Goal: Information Seeking & Learning: Learn about a topic

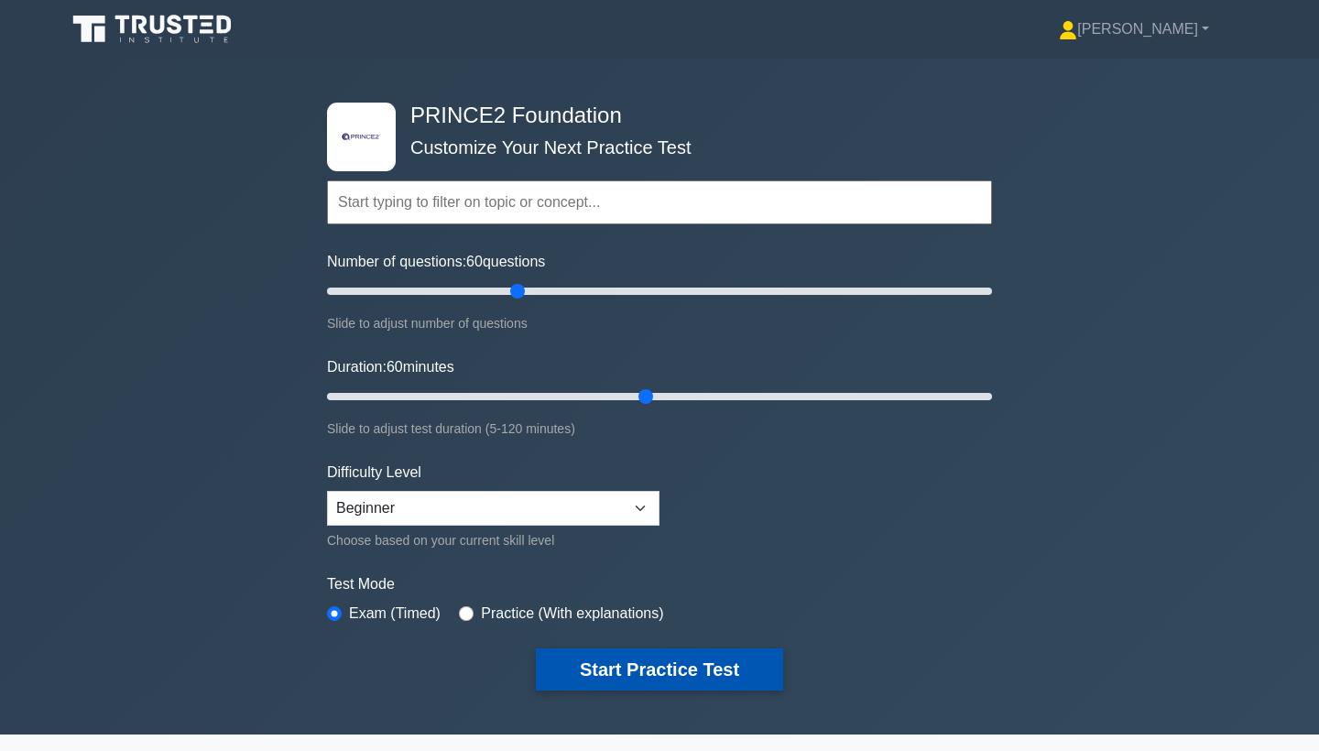
click at [678, 679] on button "Start Practice Test" at bounding box center [659, 669] width 247 height 42
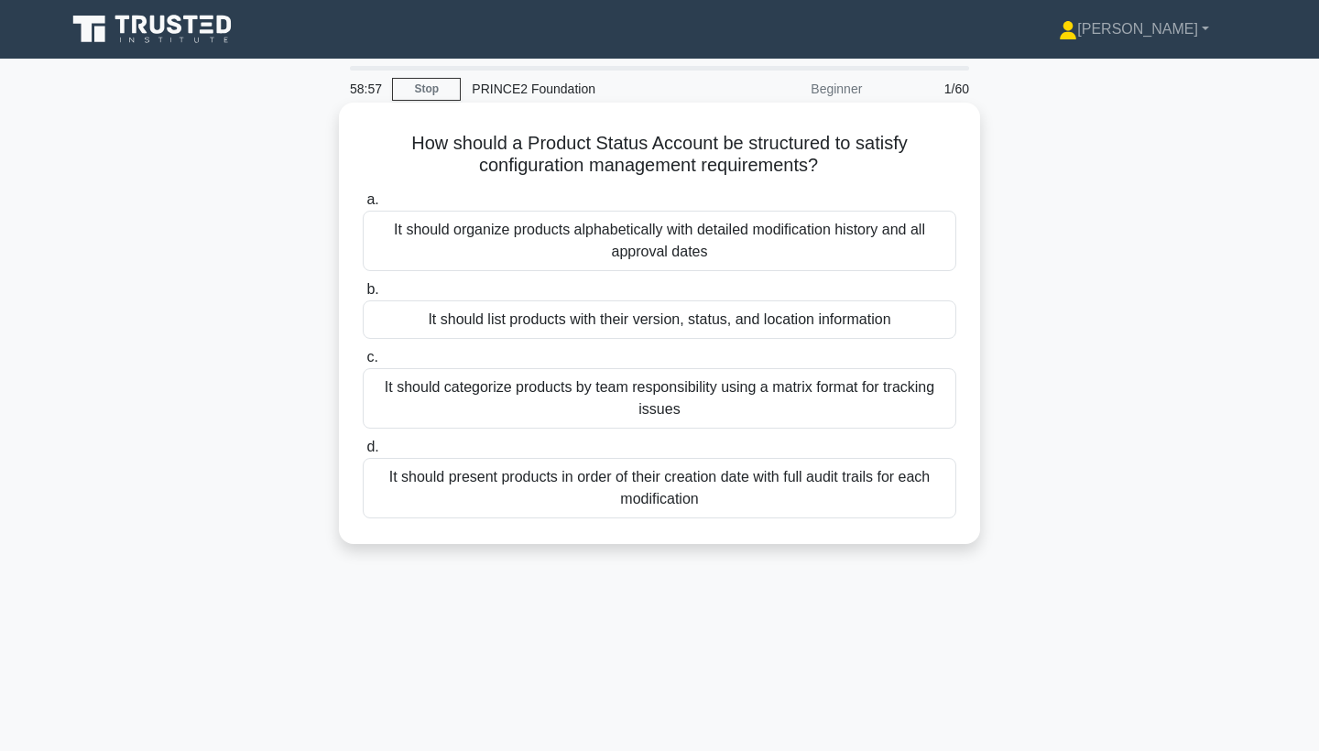
click at [647, 322] on div "It should list products with their version, status, and location information" at bounding box center [659, 319] width 593 height 38
click at [363, 296] on input "b. It should list products with their version, status, and location information" at bounding box center [363, 290] width 0 height 12
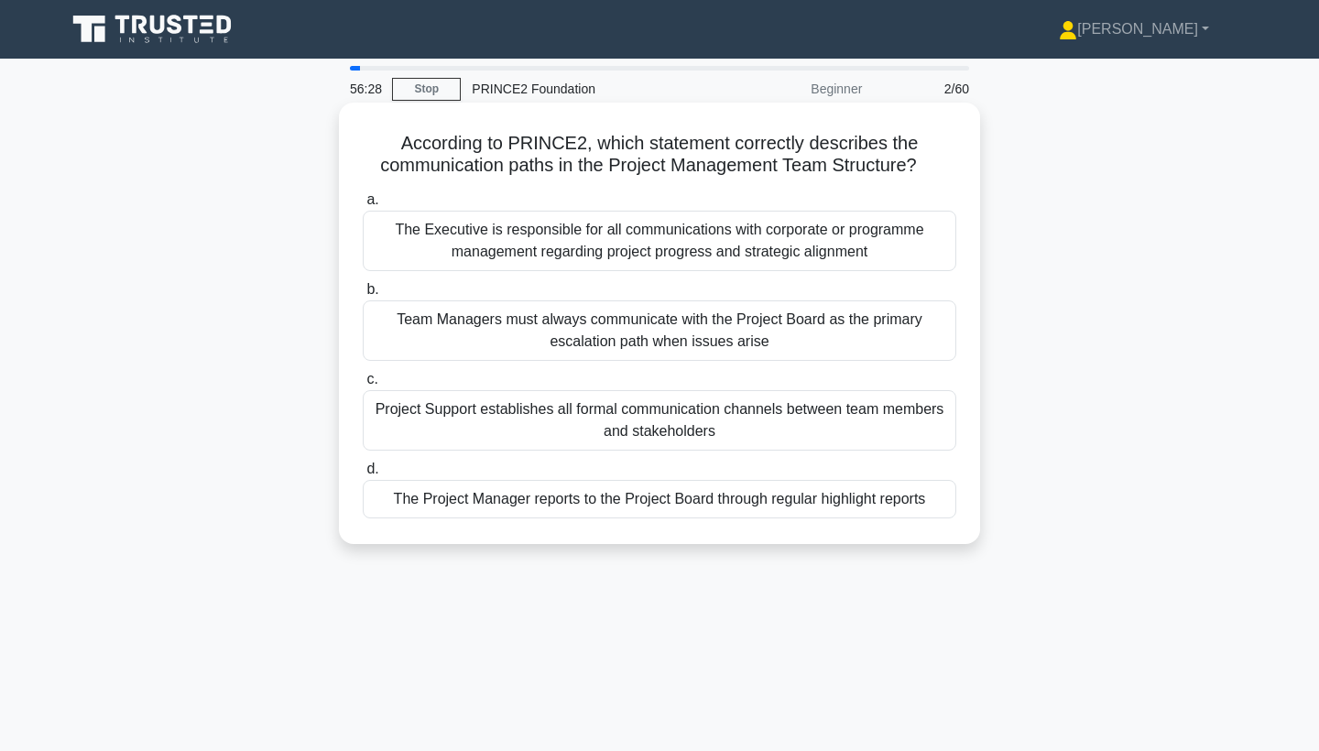
click at [746, 506] on div "The Project Manager reports to the Project Board through regular highlight repo…" at bounding box center [659, 499] width 593 height 38
click at [363, 475] on input "d. The Project Manager reports to the Project Board through regular highlight r…" at bounding box center [363, 469] width 0 height 12
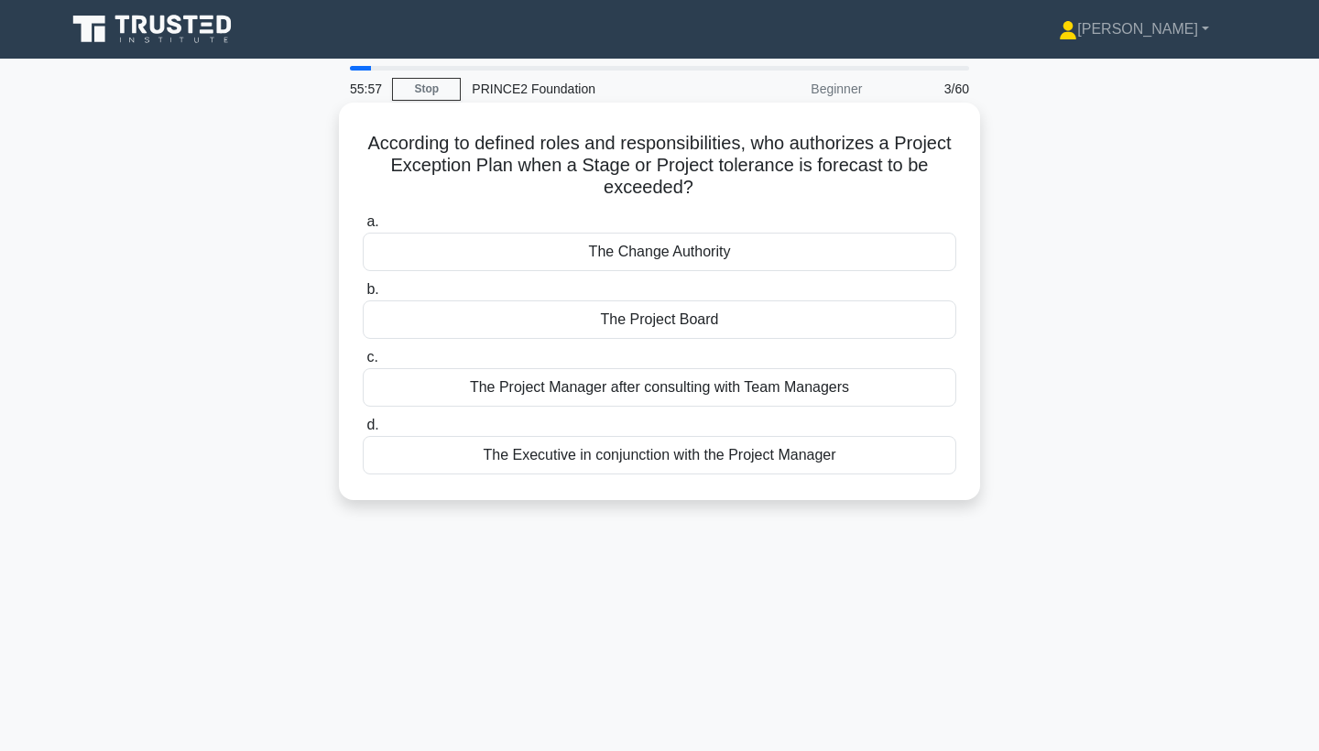
click at [686, 310] on div "The Project Board" at bounding box center [659, 319] width 593 height 38
click at [363, 296] on input "b. The Project Board" at bounding box center [363, 290] width 0 height 12
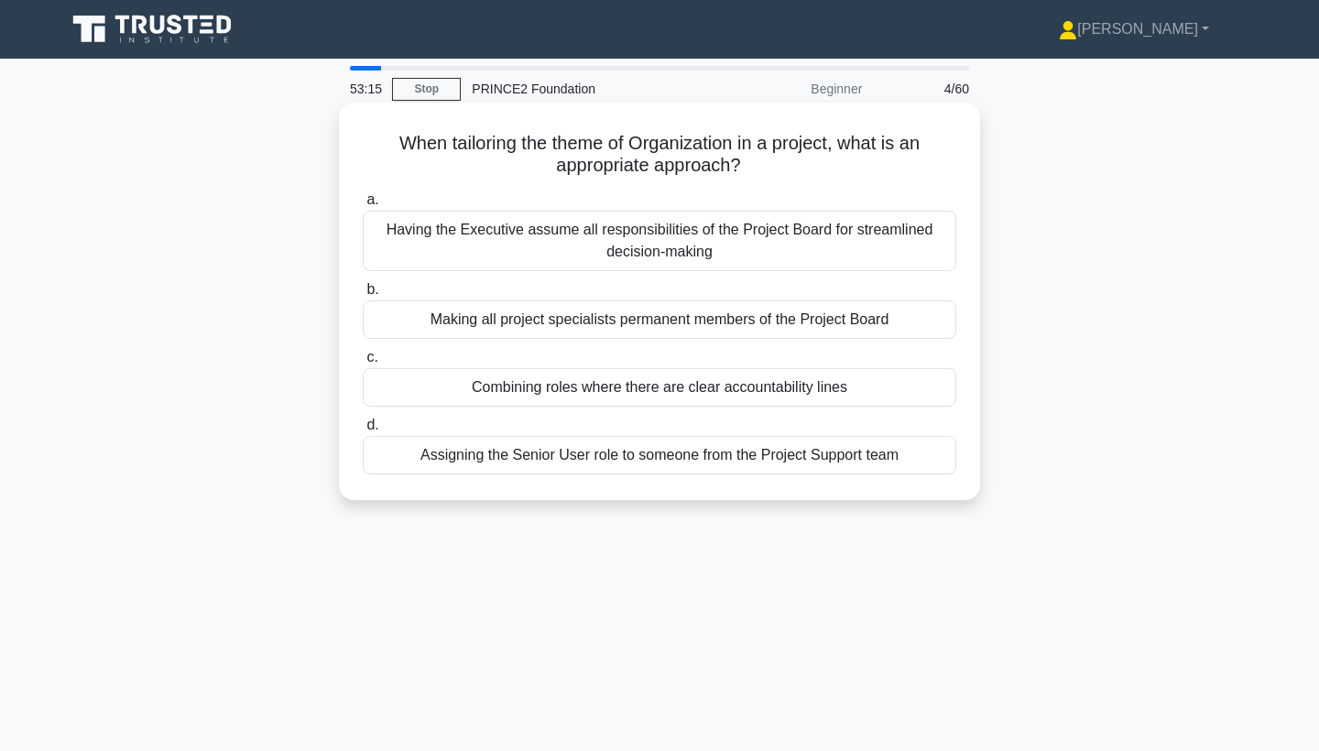
click at [618, 235] on div "Having the Executive assume all responsibilities of the Project Board for strea…" at bounding box center [659, 241] width 593 height 60
click at [363, 206] on input "a. Having the Executive assume all responsibilities of the Project Board for st…" at bounding box center [363, 200] width 0 height 12
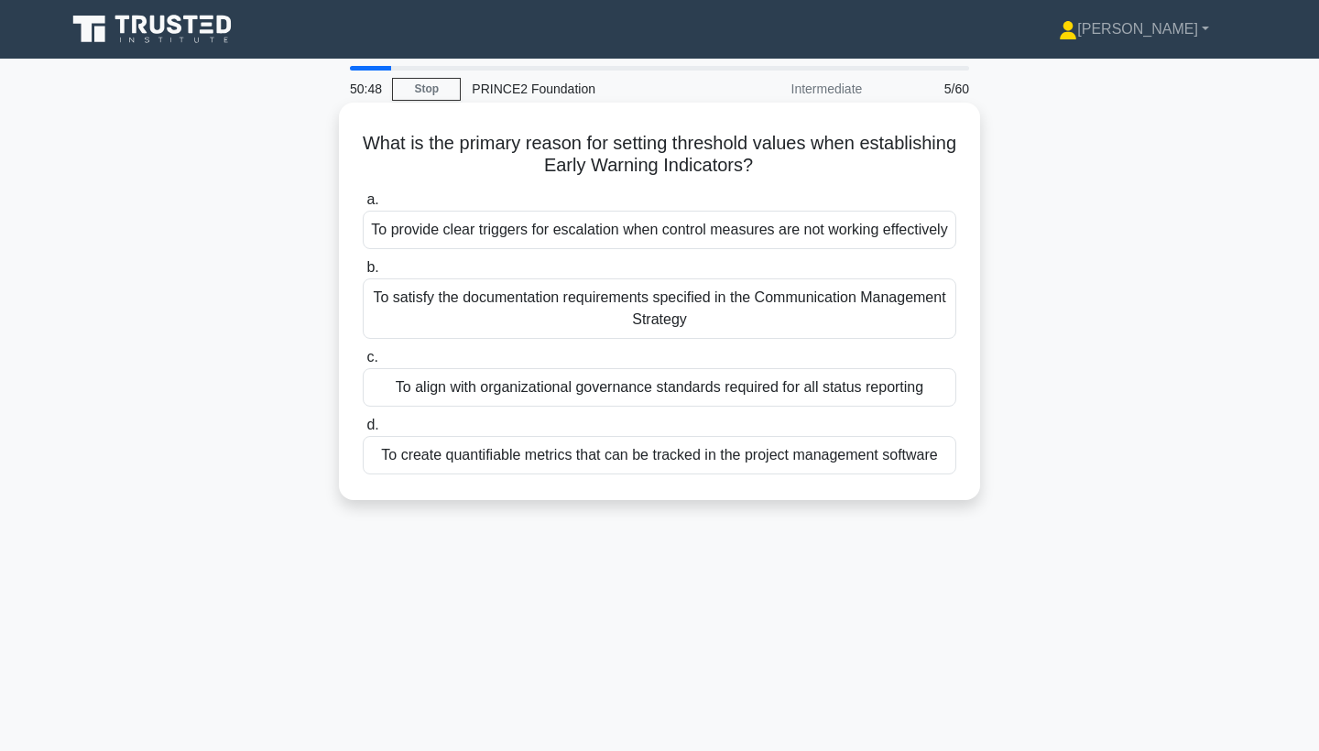
click at [596, 339] on div "To satisfy the documentation requirements specified in the Communication Manage…" at bounding box center [659, 308] width 593 height 60
click at [363, 274] on input "b. To satisfy the documentation requirements specified in the Communication Man…" at bounding box center [363, 268] width 0 height 12
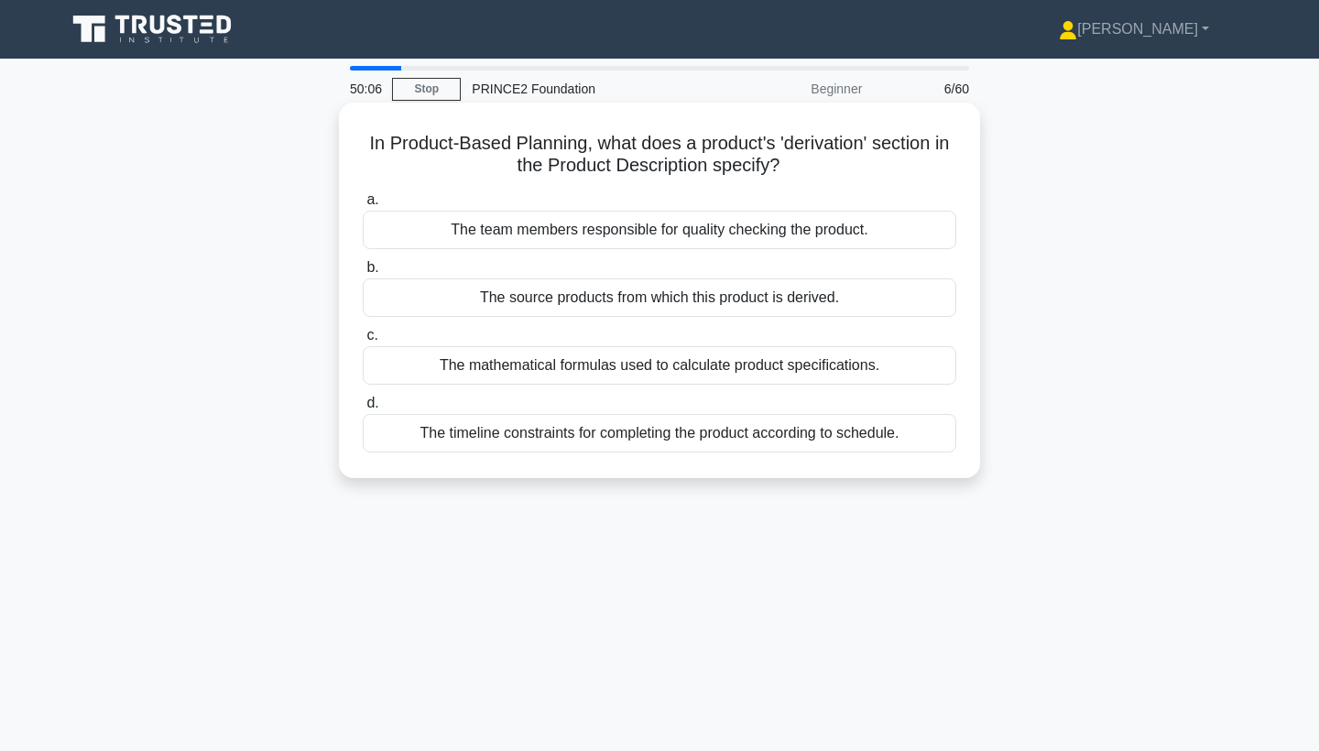
click at [668, 298] on div "The source products from which this product is derived." at bounding box center [659, 297] width 593 height 38
click at [363, 274] on input "b. The source products from which this product is derived." at bounding box center [363, 268] width 0 height 12
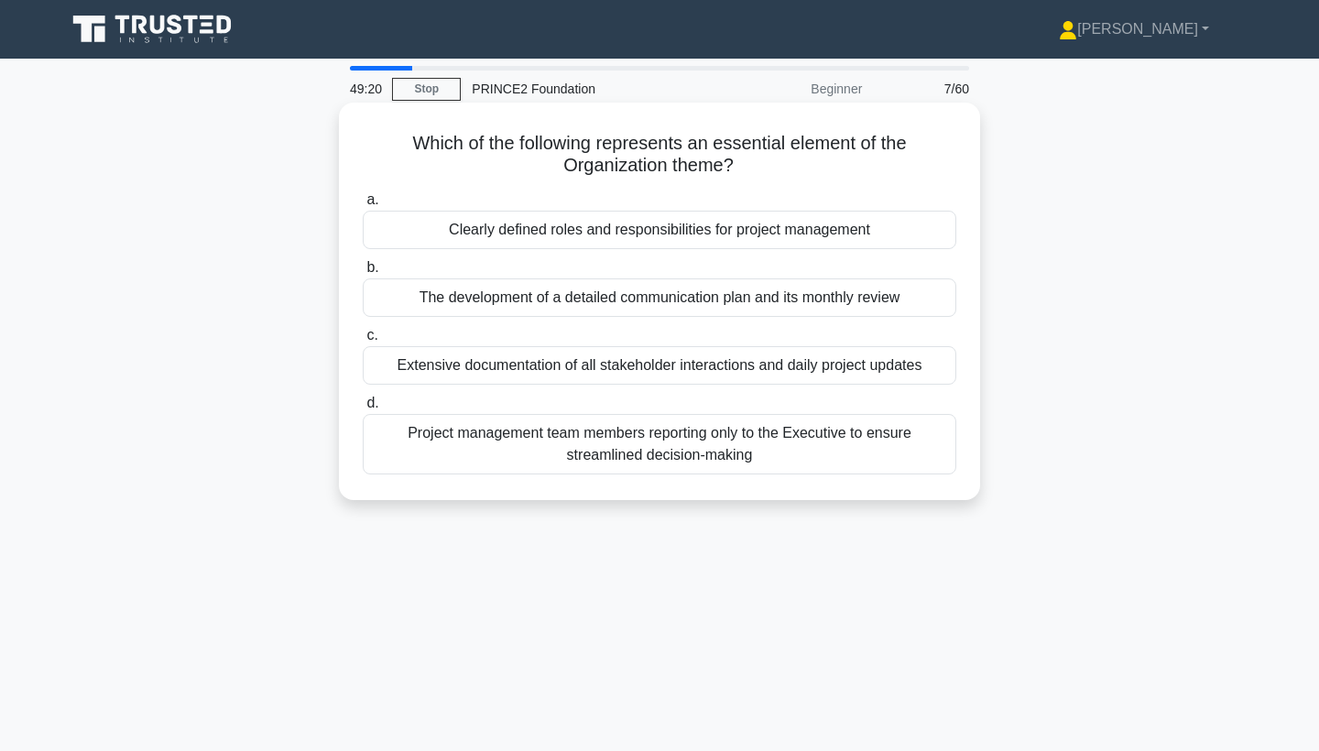
click at [549, 227] on div "Clearly defined roles and responsibilities for project management" at bounding box center [659, 230] width 593 height 38
click at [363, 206] on input "a. Clearly defined roles and responsibilities for project management" at bounding box center [363, 200] width 0 height 12
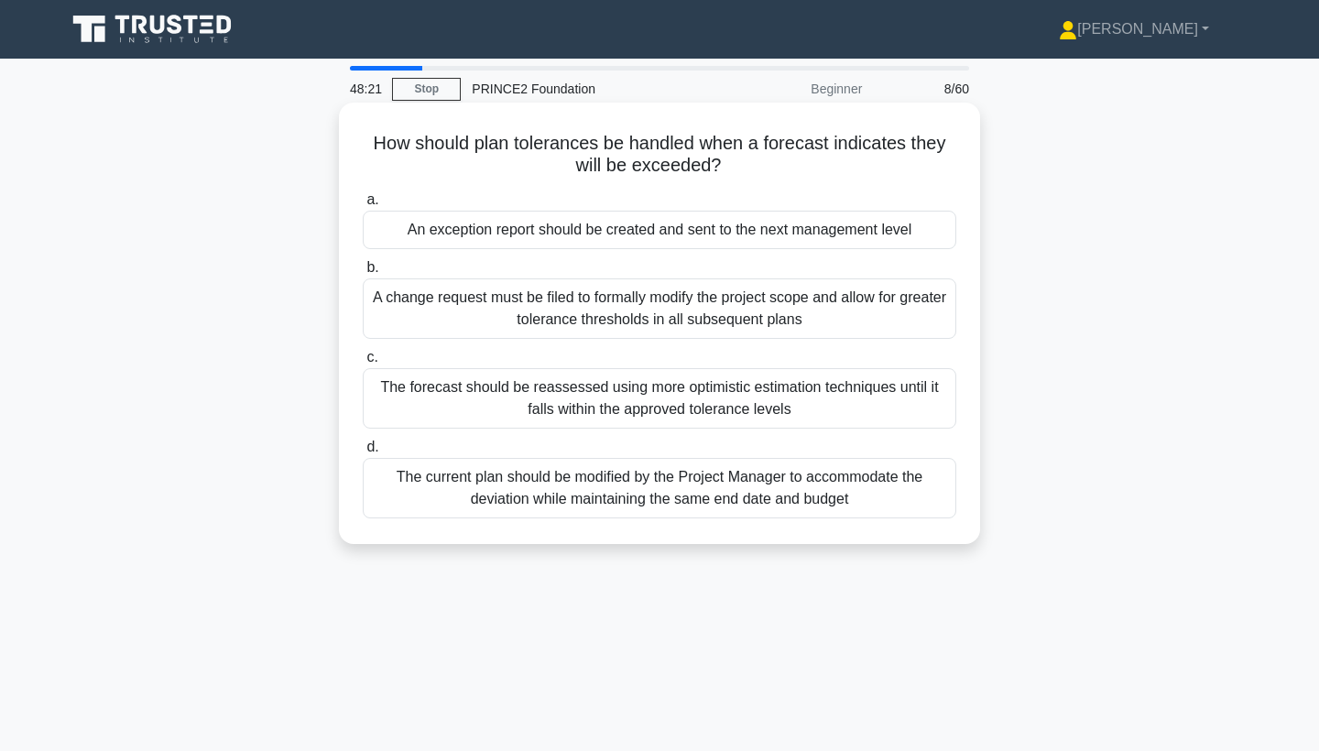
click at [653, 240] on div "An exception report should be created and sent to the next management level" at bounding box center [659, 230] width 593 height 38
click at [363, 206] on input "a. An exception report should be created and sent to the next management level" at bounding box center [363, 200] width 0 height 12
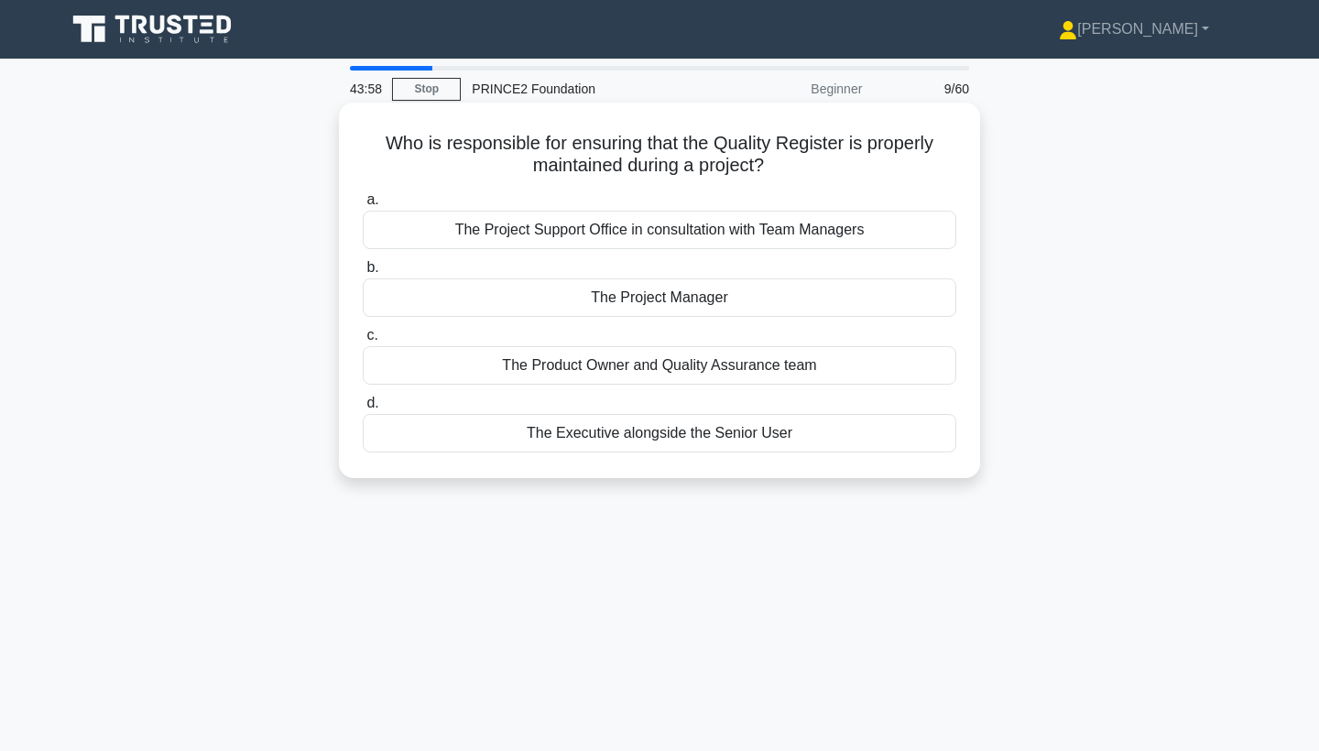
click at [725, 362] on div "The Product Owner and Quality Assurance team" at bounding box center [659, 365] width 593 height 38
click at [363, 342] on input "c. The Product Owner and Quality Assurance team" at bounding box center [363, 336] width 0 height 12
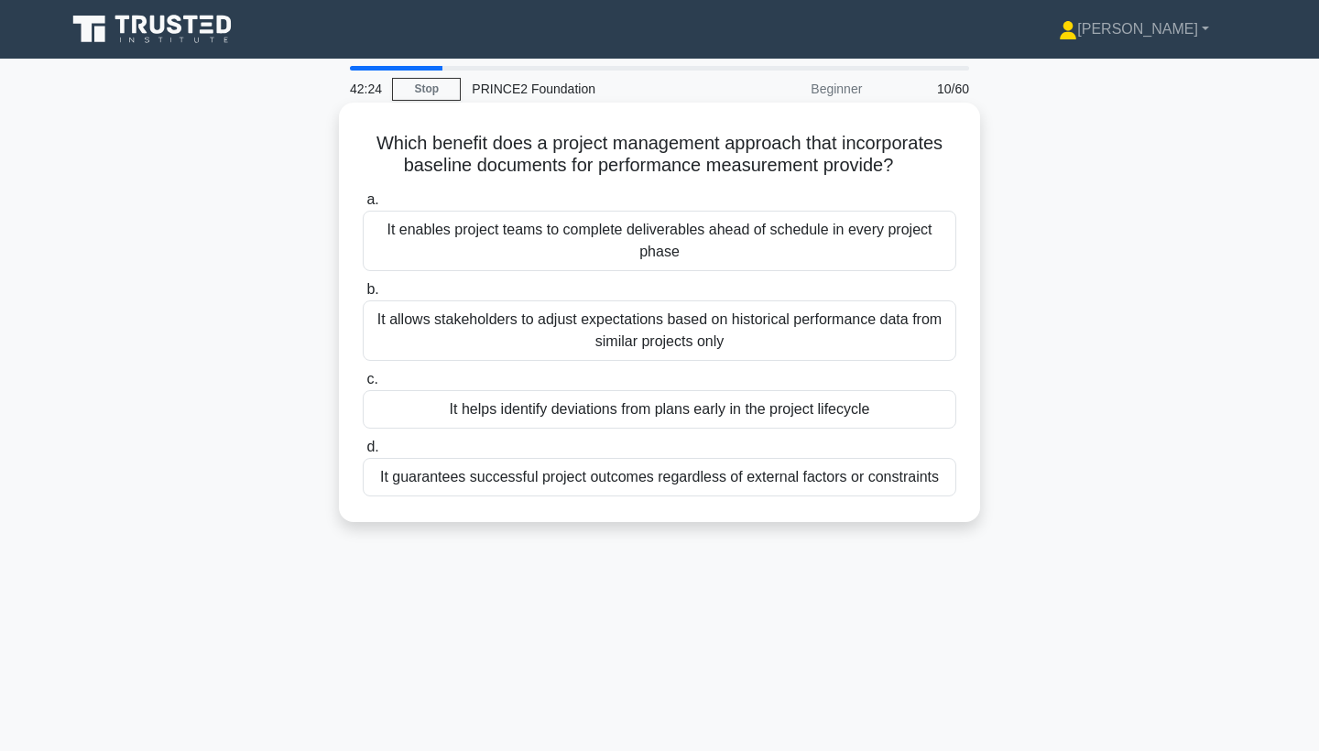
click at [649, 331] on div "It allows stakeholders to adjust expectations based on historical performance d…" at bounding box center [659, 330] width 593 height 60
click at [363, 296] on input "b. It allows stakeholders to adjust expectations based on historical performanc…" at bounding box center [363, 290] width 0 height 12
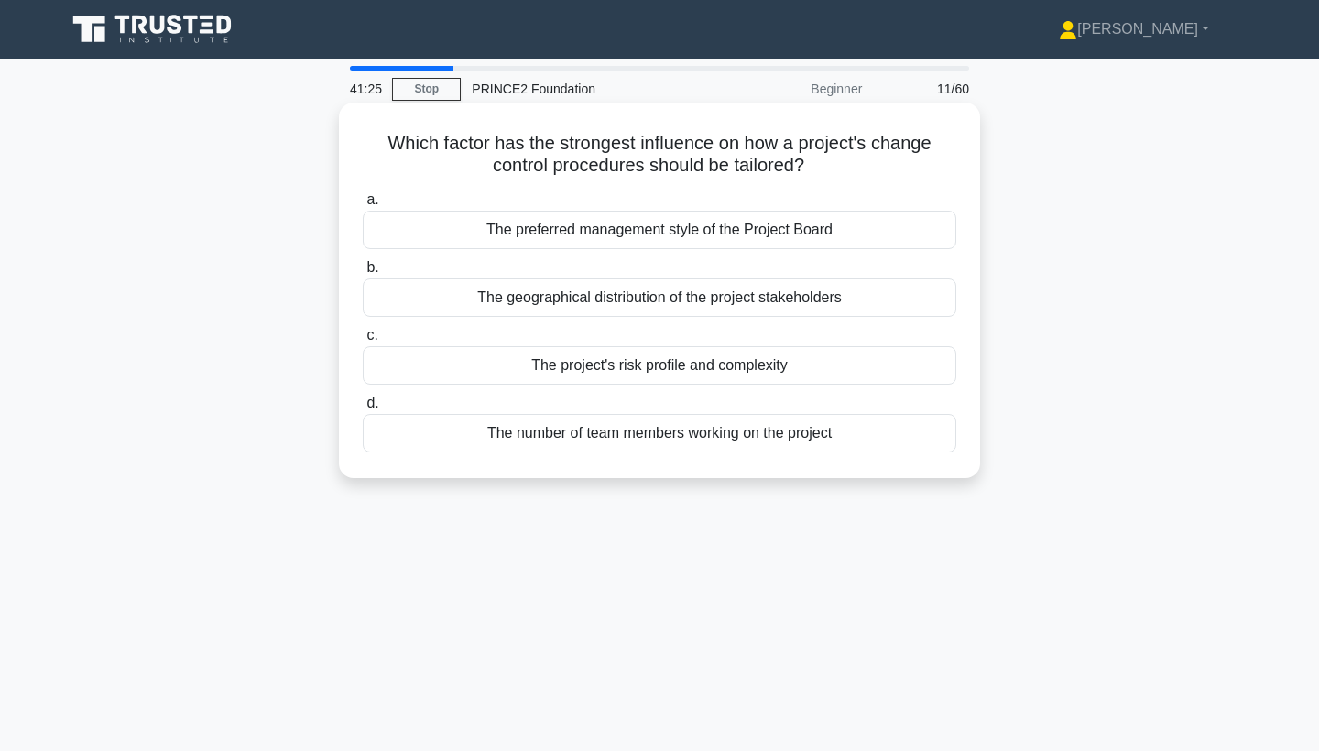
click at [699, 240] on div "The preferred management style of the Project Board" at bounding box center [659, 230] width 593 height 38
click at [363, 206] on input "a. The preferred management style of the Project Board" at bounding box center [363, 200] width 0 height 12
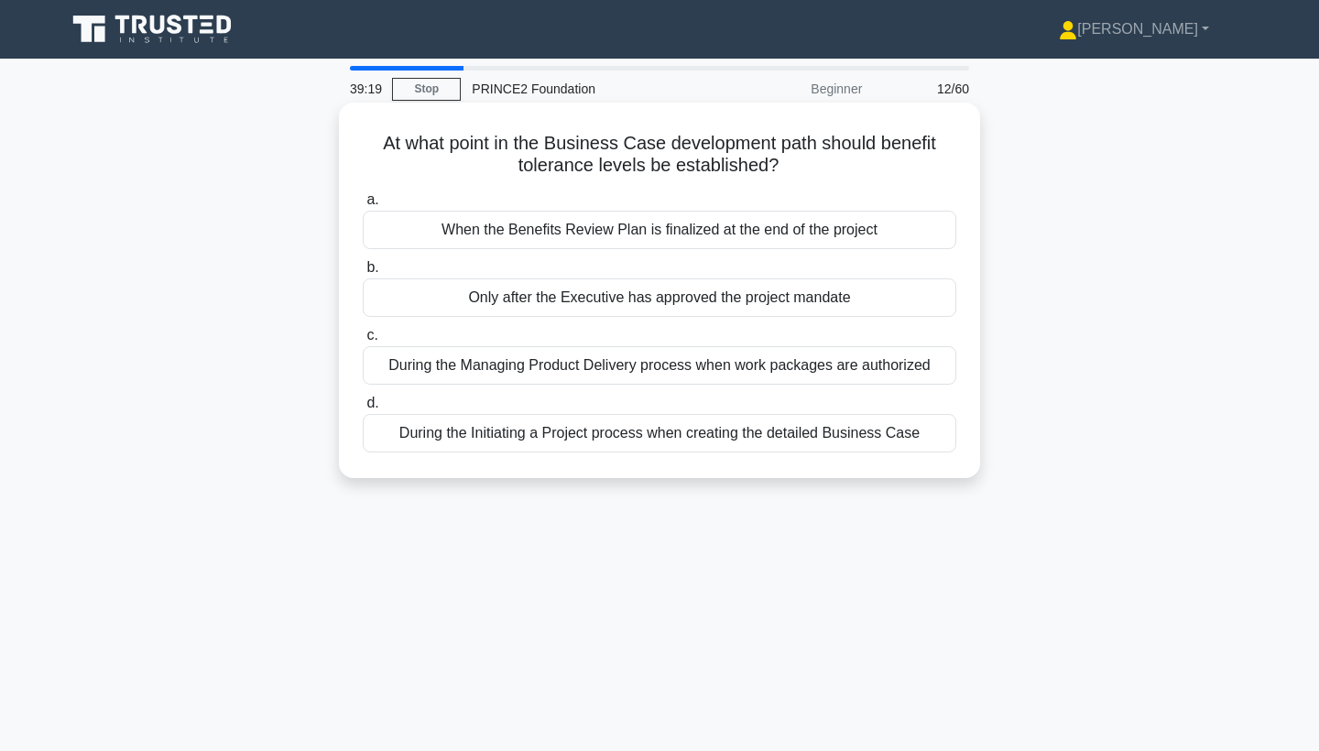
click at [714, 234] on div "When the Benefits Review Plan is finalized at the end of the project" at bounding box center [659, 230] width 593 height 38
click at [363, 206] on input "a. When the Benefits Review Plan is finalized at the end of the project" at bounding box center [363, 200] width 0 height 12
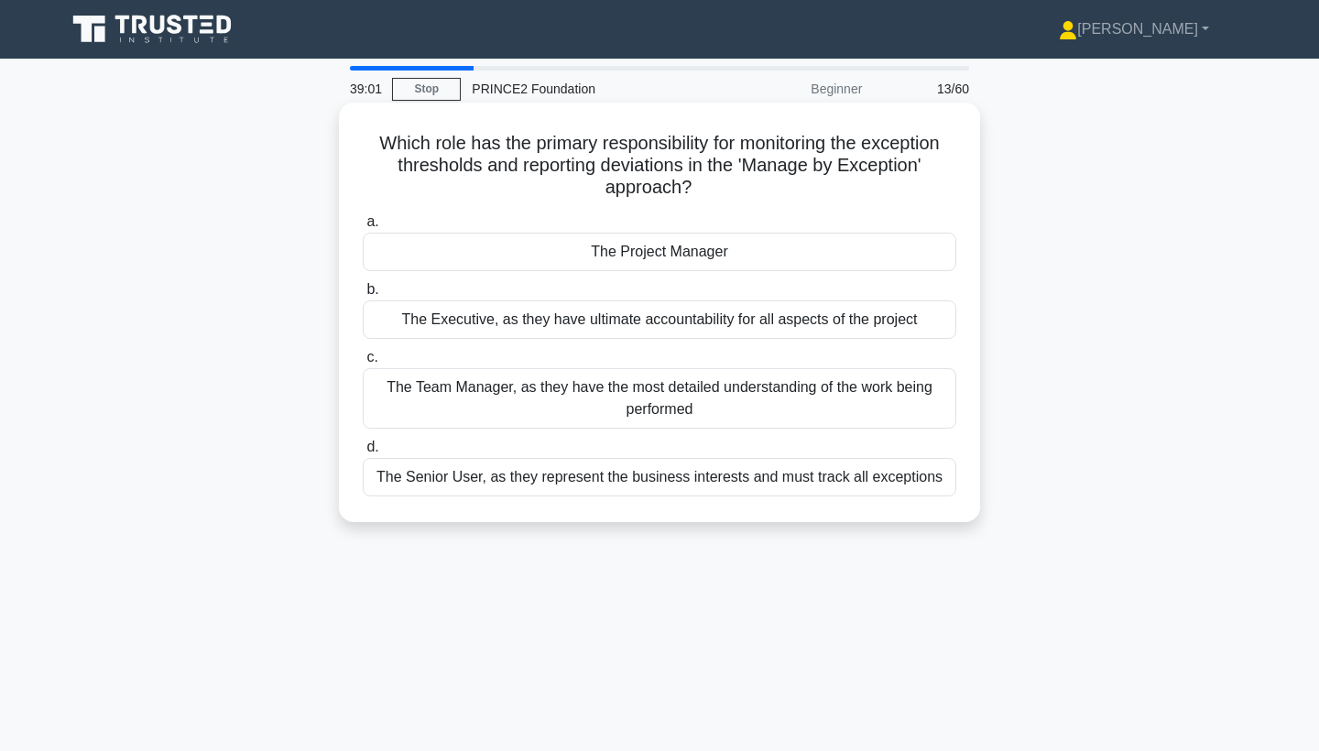
click at [579, 405] on div "The Team Manager, as they have the most detailed understanding of the work bein…" at bounding box center [659, 398] width 593 height 60
click at [363, 364] on input "c. The Team Manager, as they have the most detailed understanding of the work b…" at bounding box center [363, 358] width 0 height 12
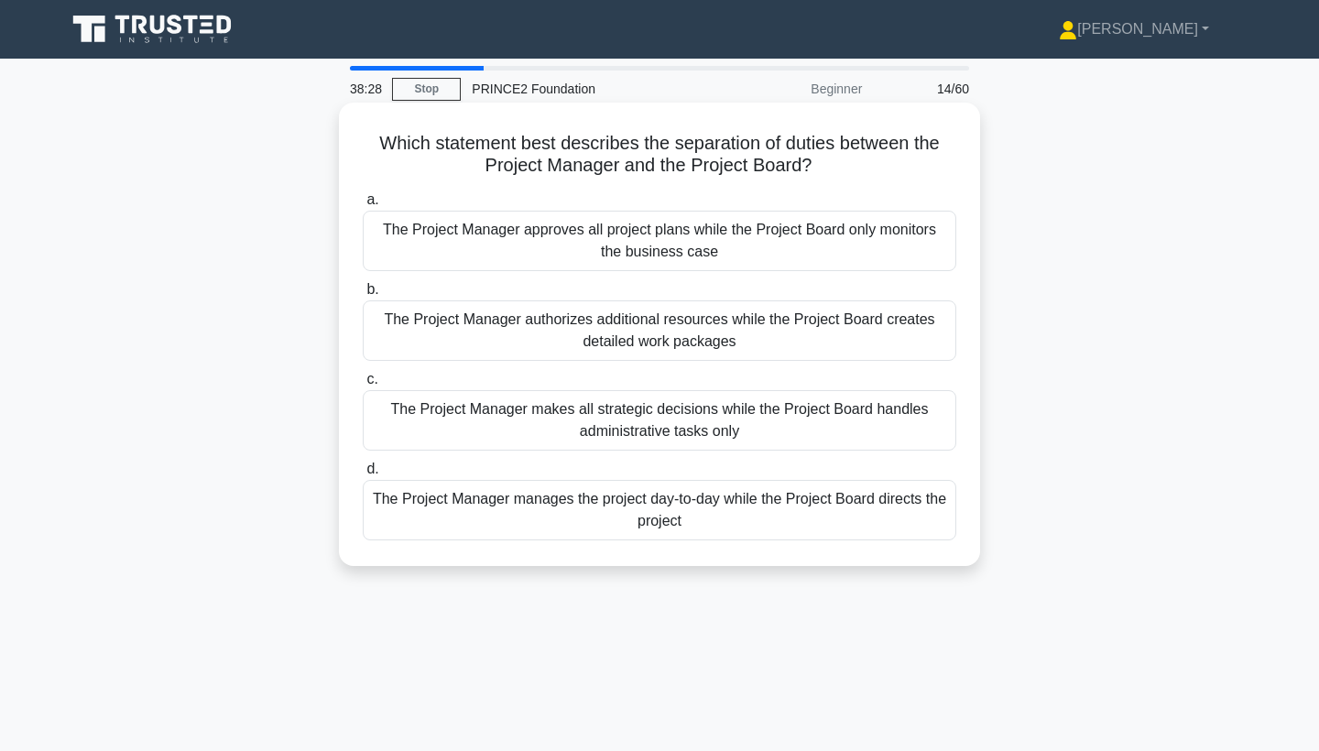
click at [554, 518] on div "The Project Manager manages the project day-to-day while the Project Board dire…" at bounding box center [659, 510] width 593 height 60
click at [363, 475] on input "d. The Project Manager manages the project day-to-day while the Project Board d…" at bounding box center [363, 469] width 0 height 12
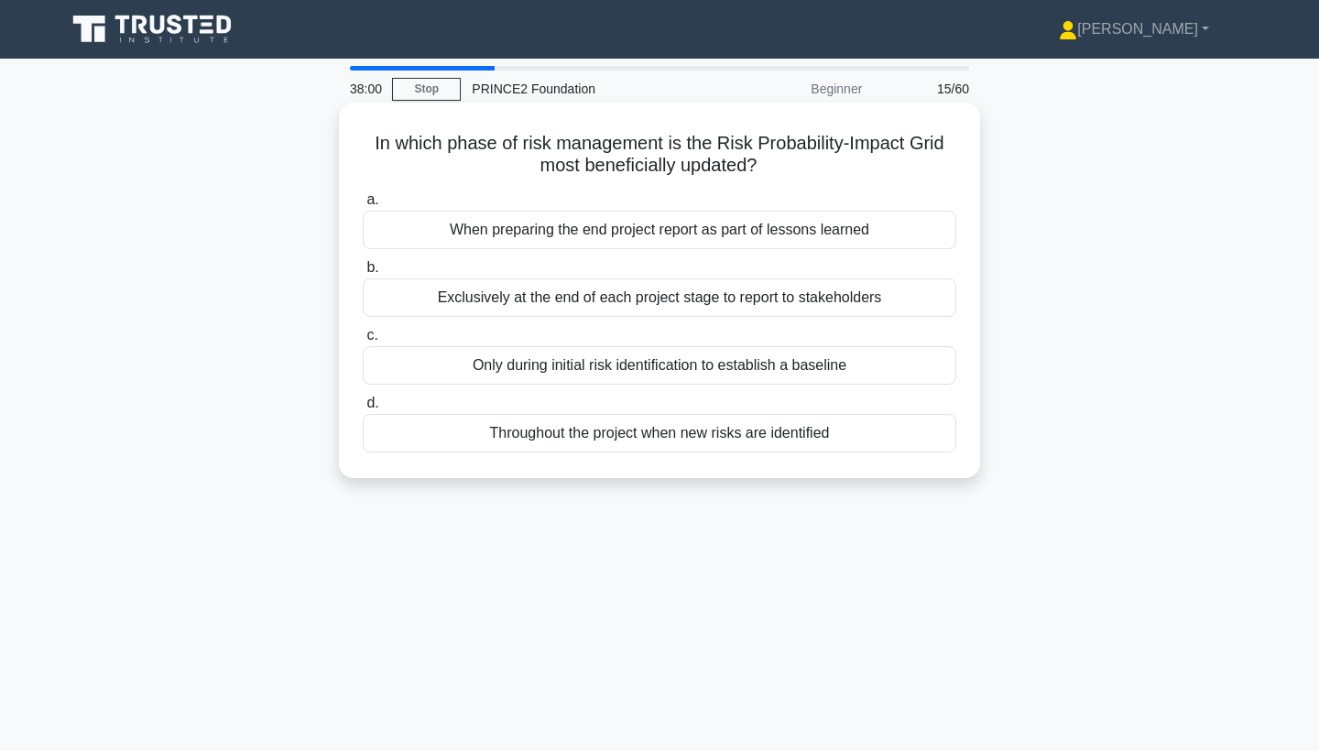
click at [833, 234] on div "When preparing the end project report as part of lessons learned" at bounding box center [659, 230] width 593 height 38
click at [363, 206] on input "a. When preparing the end project report as part of lessons learned" at bounding box center [363, 200] width 0 height 12
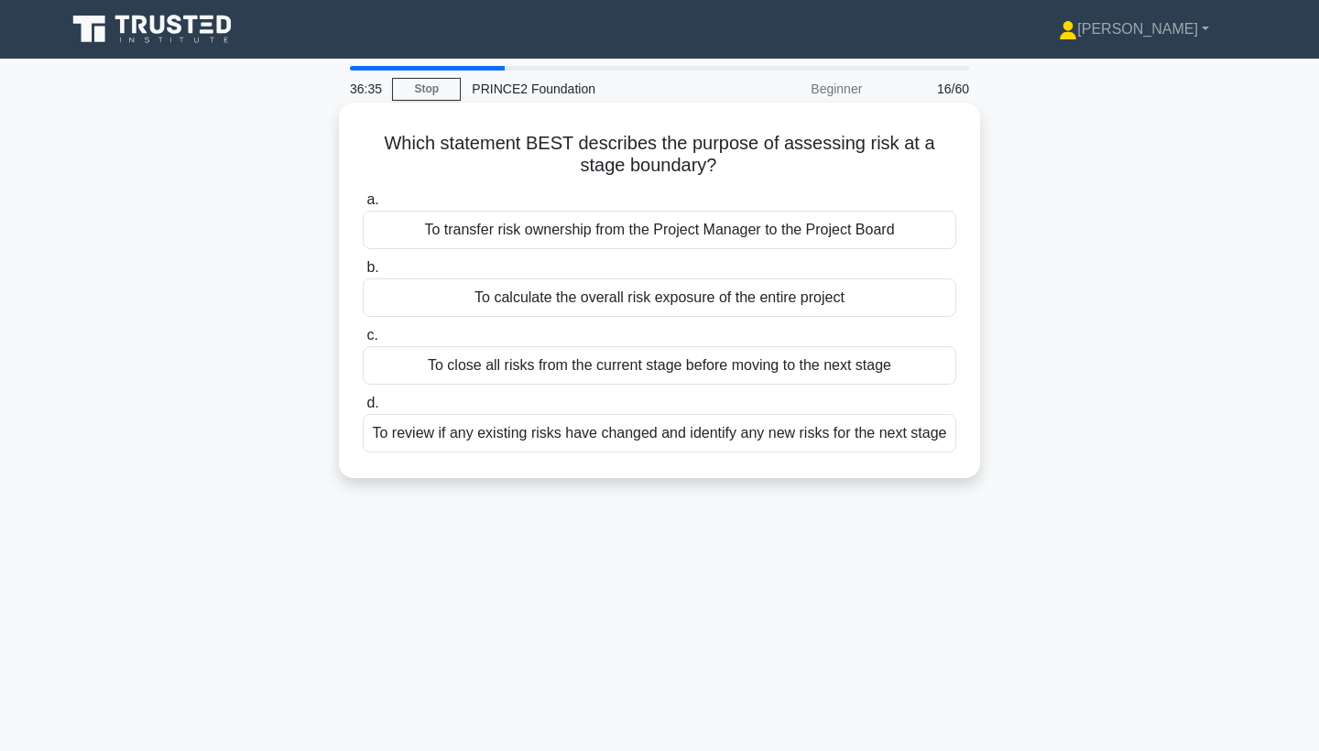
click at [666, 374] on div "To close all risks from the current stage before moving to the next stage" at bounding box center [659, 365] width 593 height 38
click at [363, 342] on input "c. To close all risks from the current stage before moving to the next stage" at bounding box center [363, 336] width 0 height 12
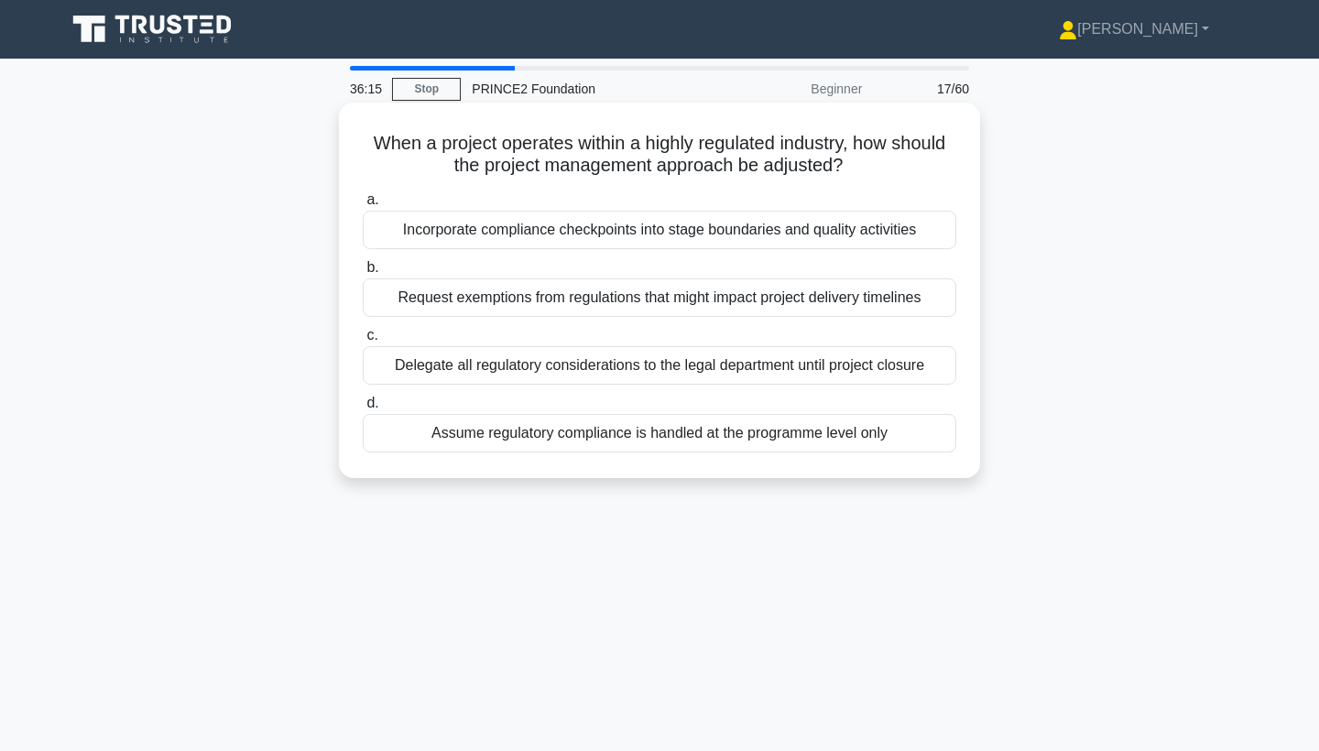
click at [705, 234] on div "Incorporate compliance checkpoints into stage boundaries and quality activities" at bounding box center [659, 230] width 593 height 38
click at [363, 206] on input "a. Incorporate compliance checkpoints into stage boundaries and quality activit…" at bounding box center [363, 200] width 0 height 12
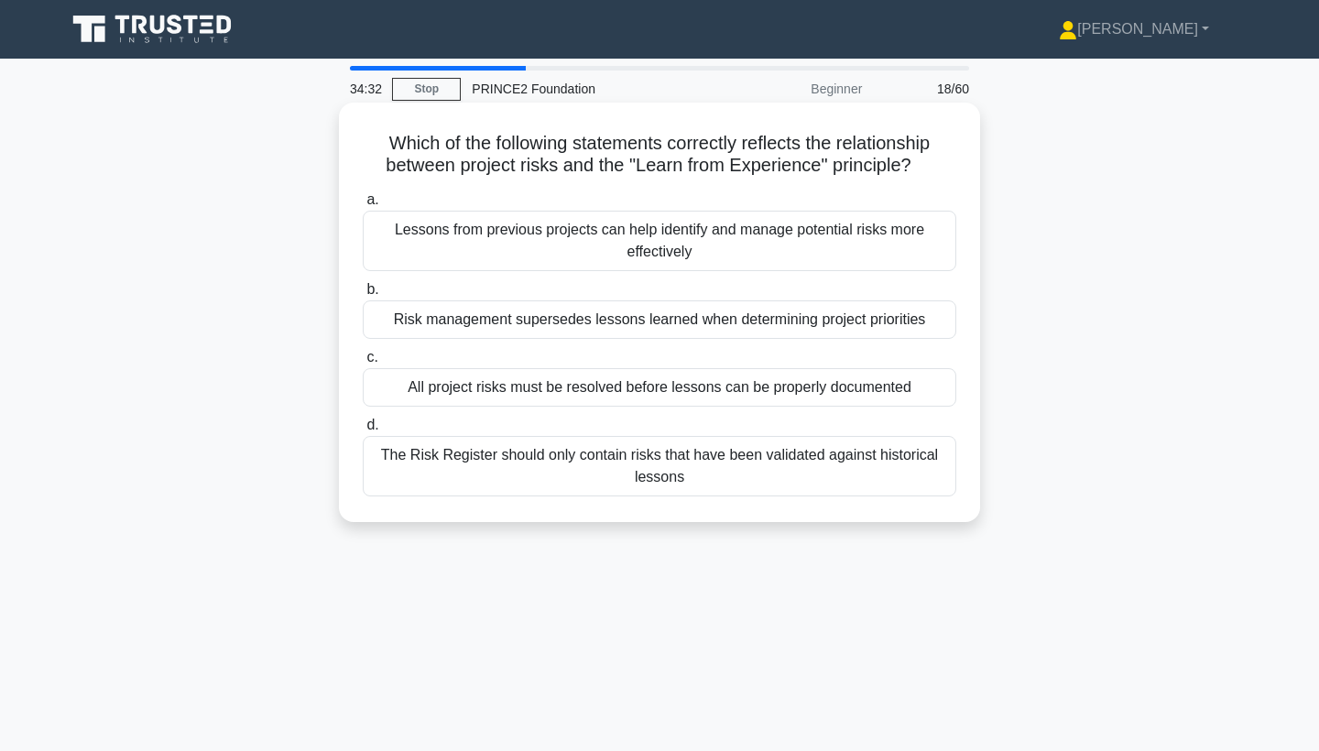
click at [730, 233] on div "Lessons from previous projects can help identify and manage potential risks mor…" at bounding box center [659, 241] width 593 height 60
click at [363, 206] on input "a. Lessons from previous projects can help identify and manage potential risks …" at bounding box center [363, 200] width 0 height 12
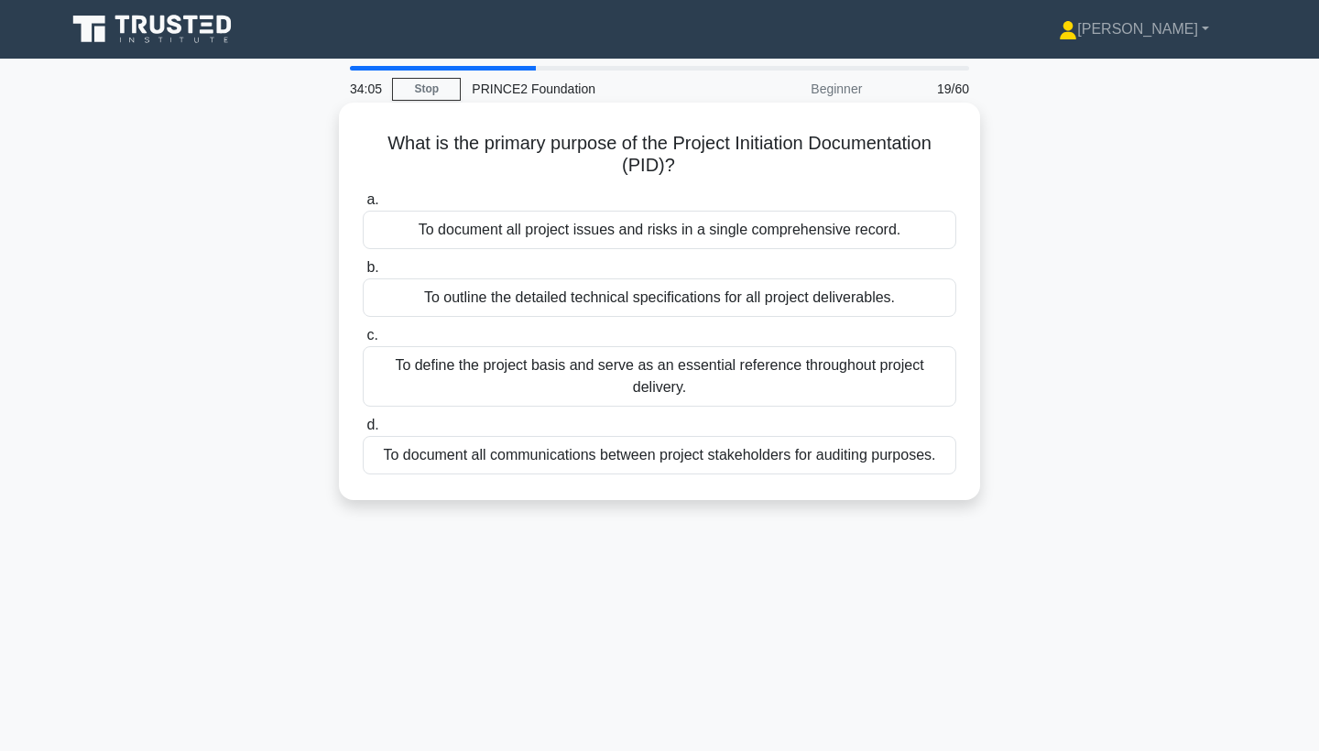
click at [659, 376] on div "To define the project basis and serve as an essential reference throughout proj…" at bounding box center [659, 376] width 593 height 60
click at [363, 342] on input "c. To define the project basis and serve as an essential reference throughout p…" at bounding box center [363, 336] width 0 height 12
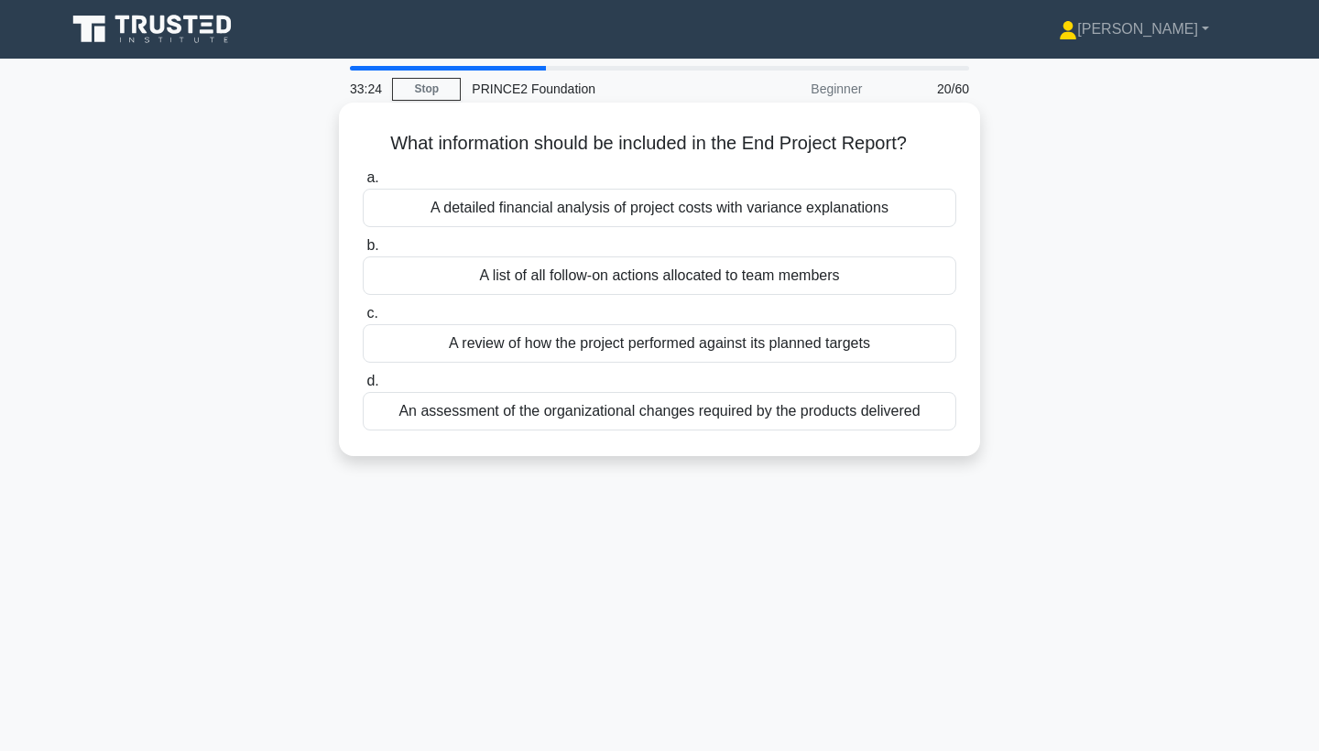
click at [619, 345] on div "A review of how the project performed against its planned targets" at bounding box center [659, 343] width 593 height 38
click at [363, 320] on input "c. A review of how the project performed against its planned targets" at bounding box center [363, 314] width 0 height 12
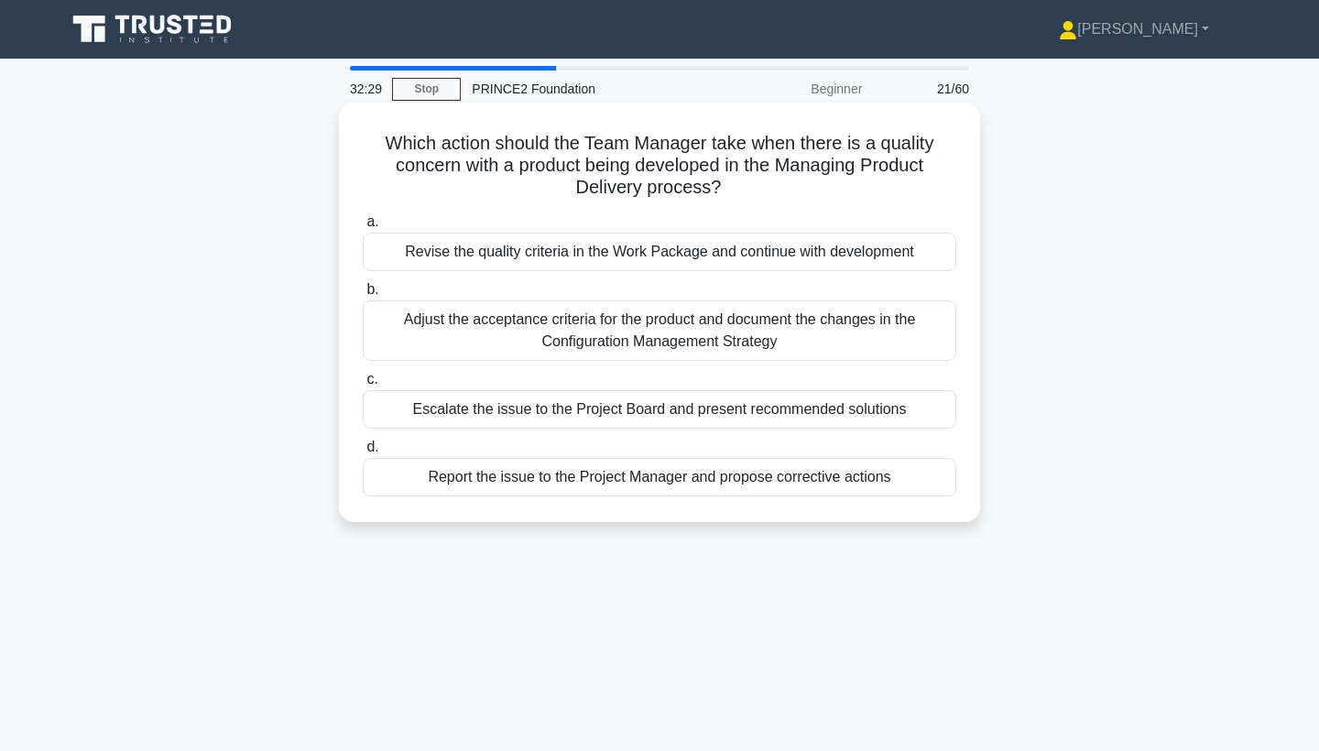
click at [694, 477] on div "Report the issue to the Project Manager and propose corrective actions" at bounding box center [659, 477] width 593 height 38
click at [363, 453] on input "d. Report the issue to the Project Manager and propose corrective actions" at bounding box center [363, 447] width 0 height 12
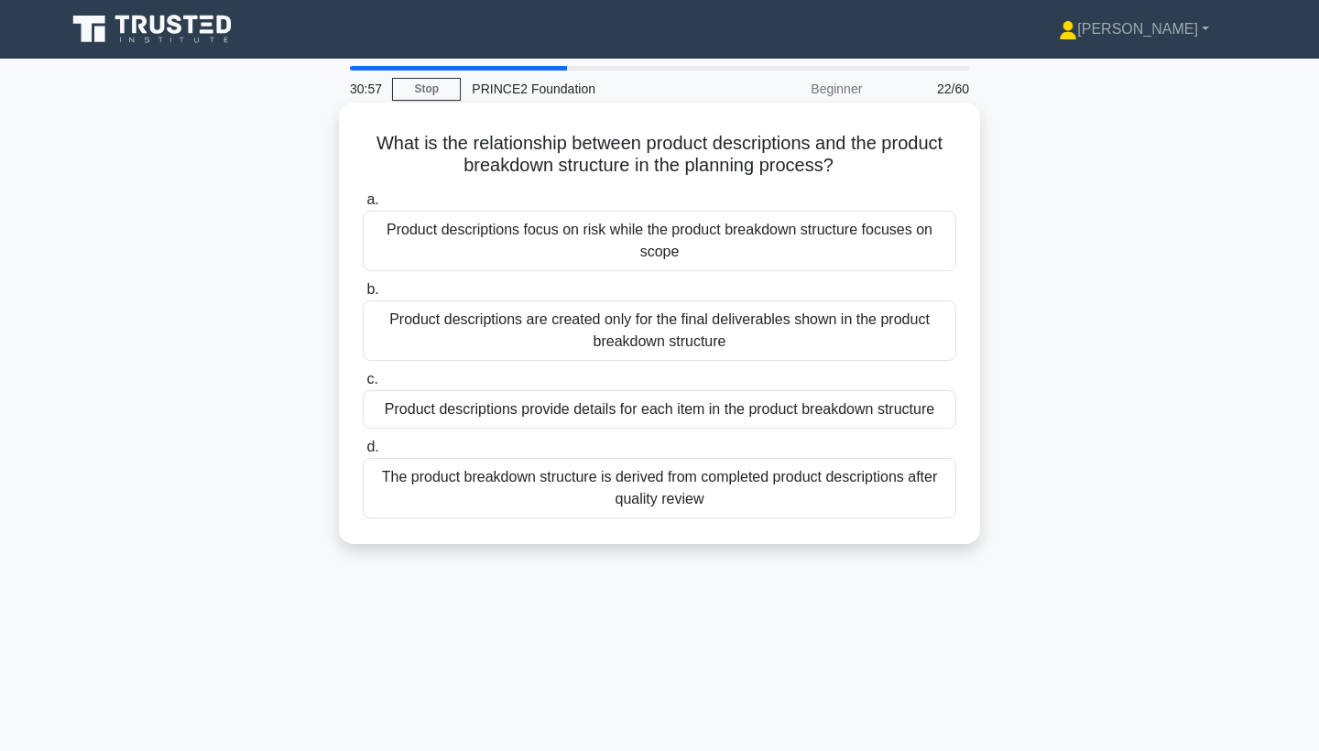
click at [729, 334] on div "Product descriptions are created only for the final deliverables shown in the p…" at bounding box center [659, 330] width 593 height 60
click at [363, 296] on input "b. Product descriptions are created only for the final deliverables shown in th…" at bounding box center [363, 290] width 0 height 12
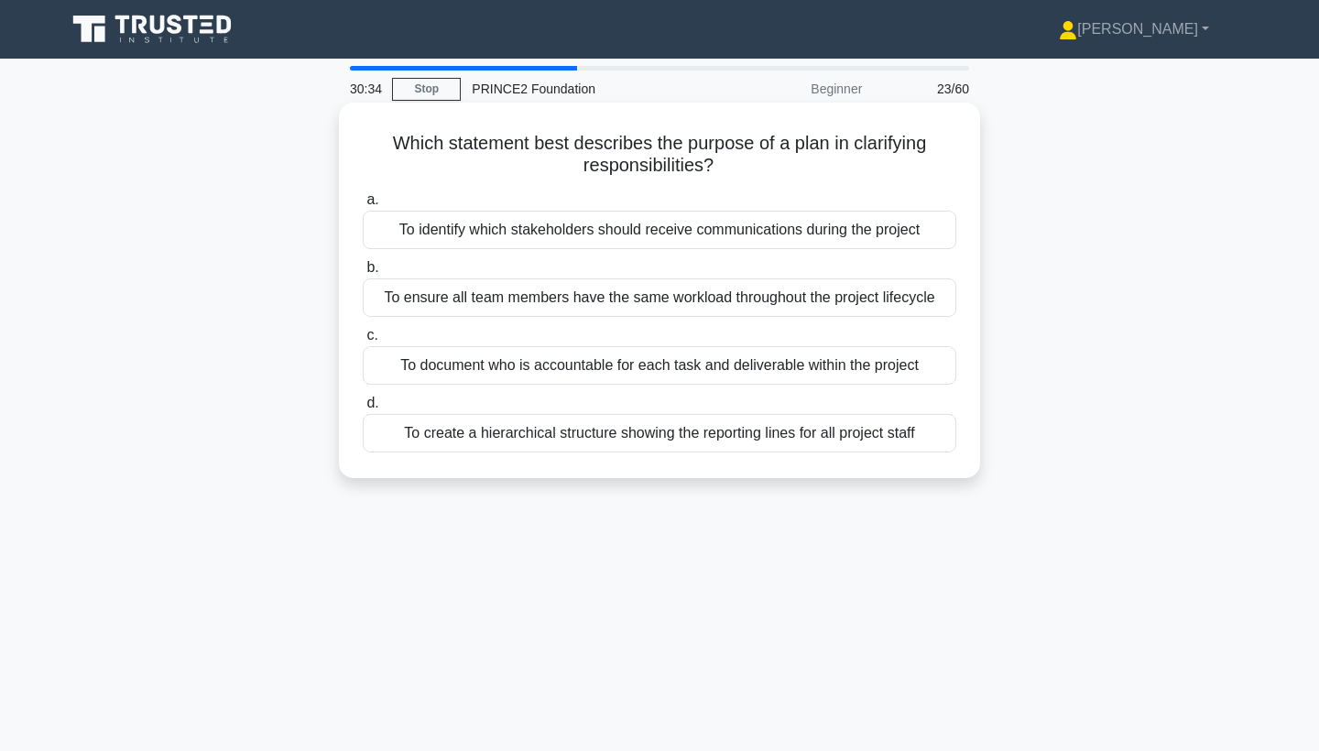
click at [709, 369] on div "To document who is accountable for each task and deliverable within the project" at bounding box center [659, 365] width 593 height 38
click at [363, 342] on input "c. To document who is accountable for each task and deliverable within the proj…" at bounding box center [363, 336] width 0 height 12
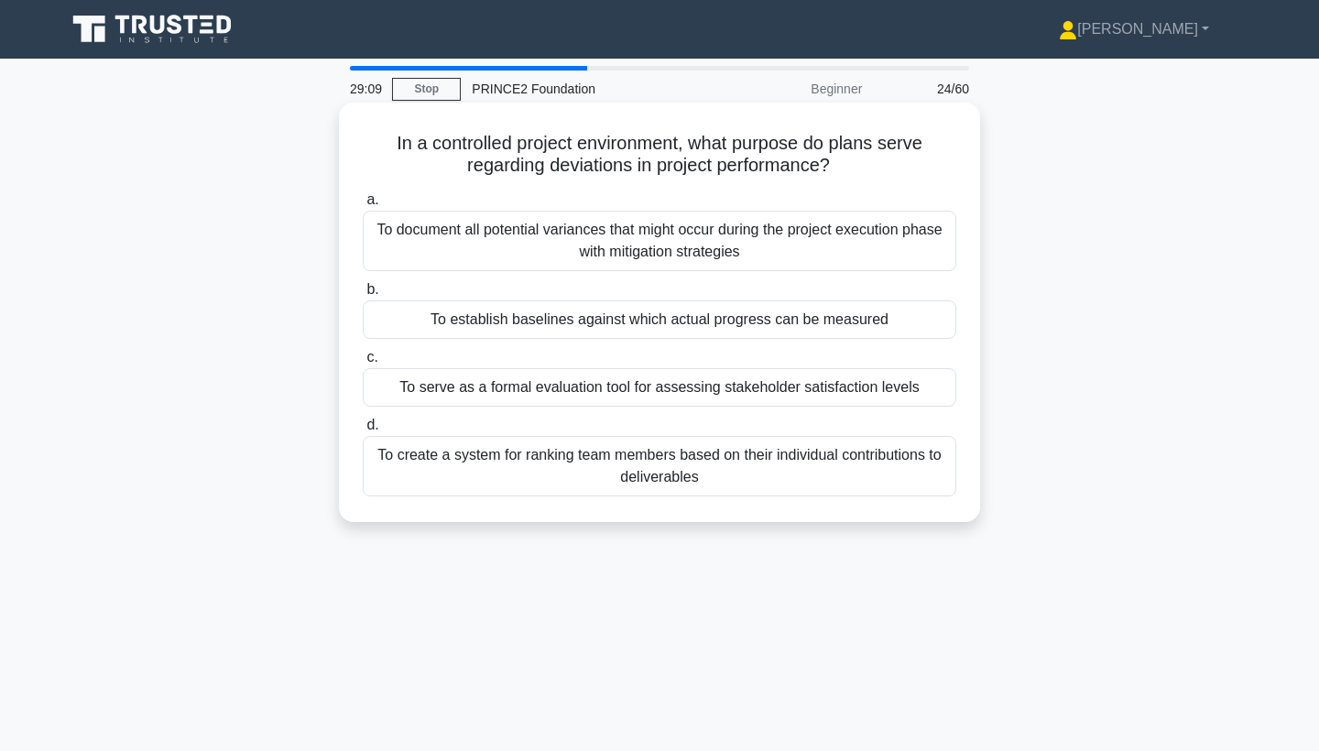
click at [722, 321] on div "To establish baselines against which actual progress can be measured" at bounding box center [659, 319] width 593 height 38
click at [363, 296] on input "b. To establish baselines against which actual progress can be measured" at bounding box center [363, 290] width 0 height 12
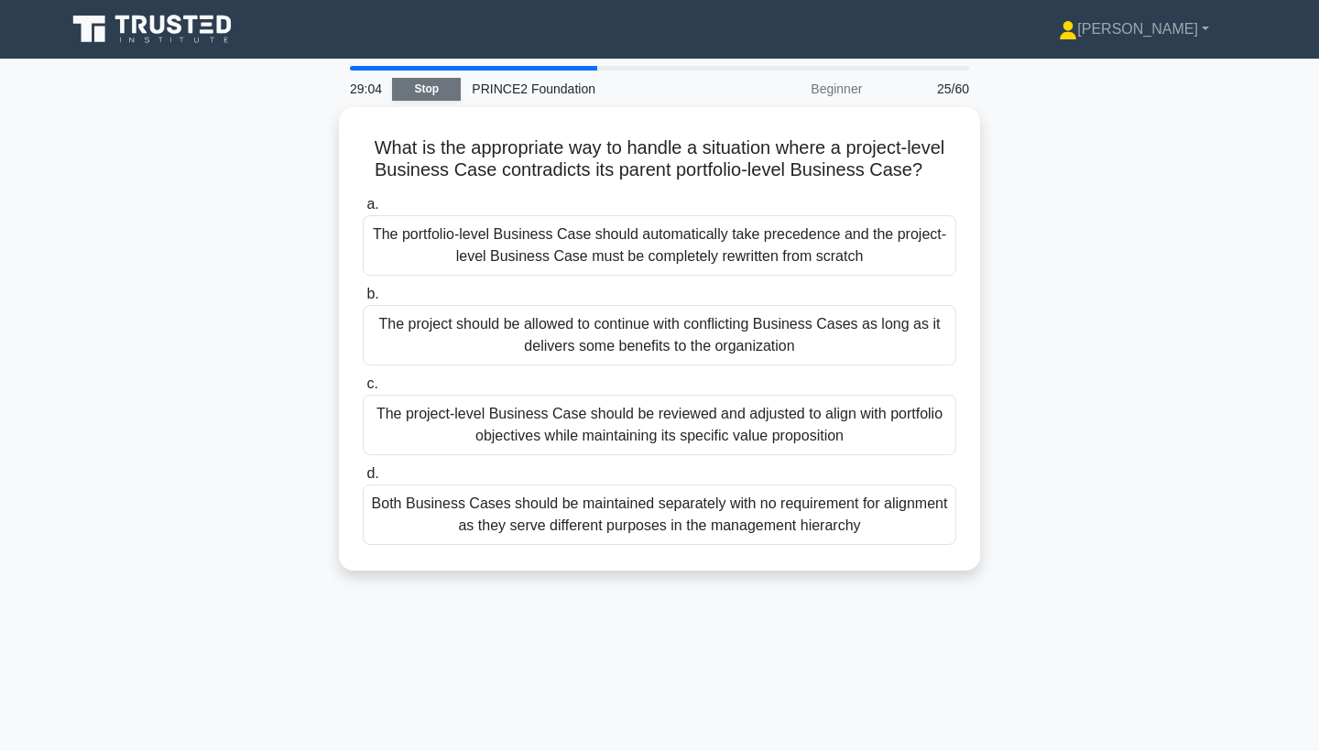
click at [459, 87] on link "Stop" at bounding box center [426, 89] width 69 height 23
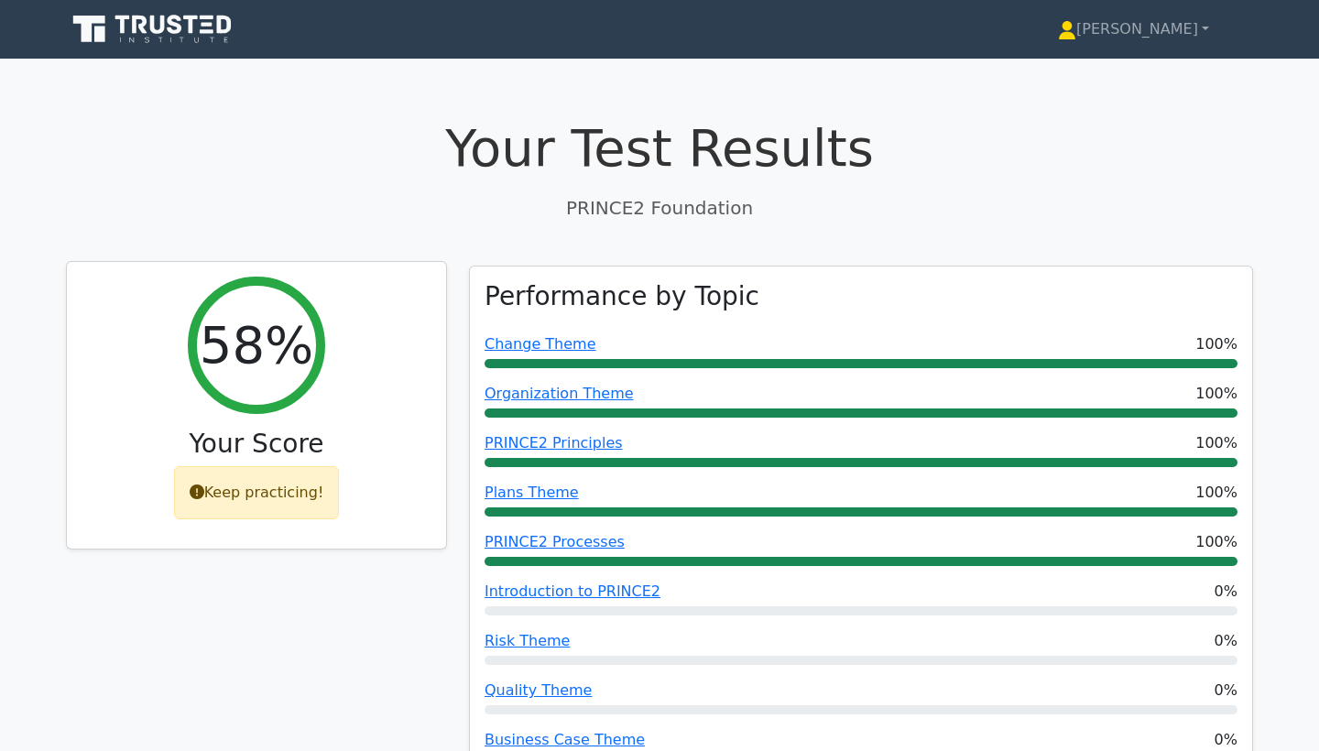
click at [304, 487] on div "Keep practicing!" at bounding box center [257, 492] width 166 height 53
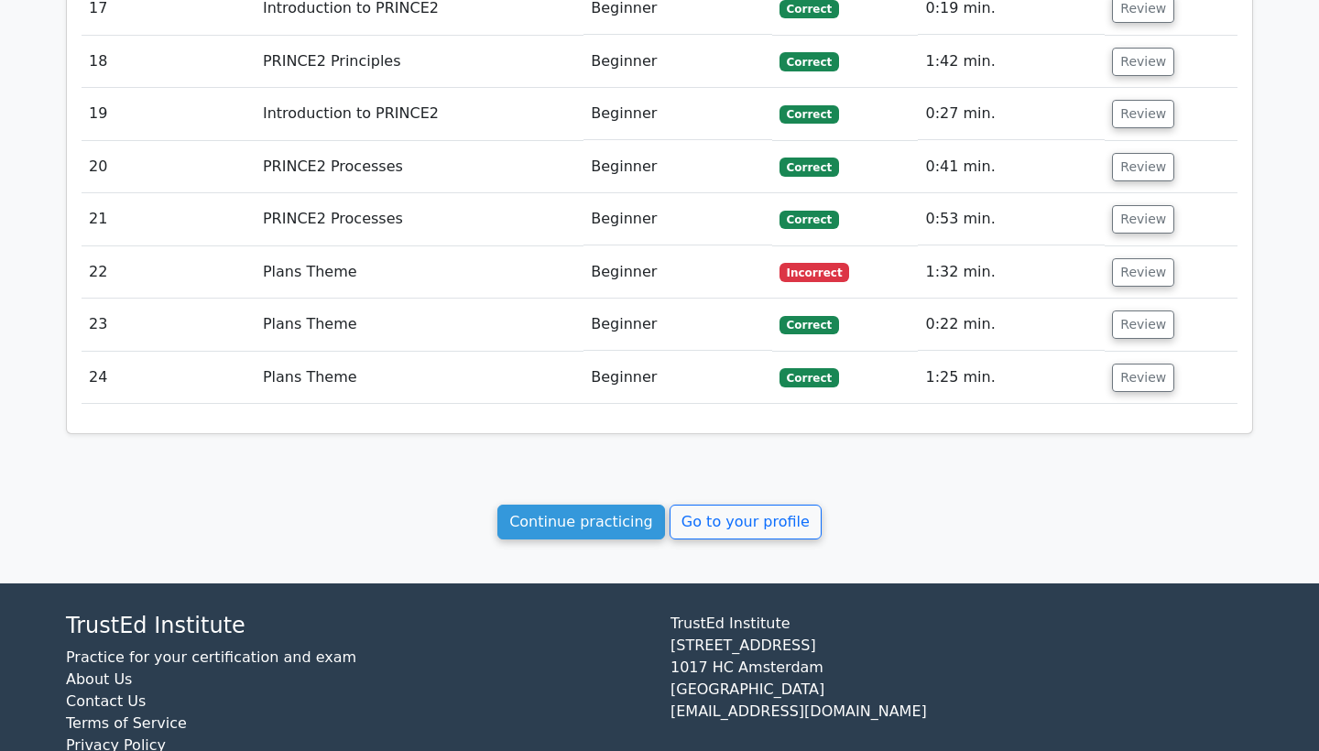
scroll to position [3134, 0]
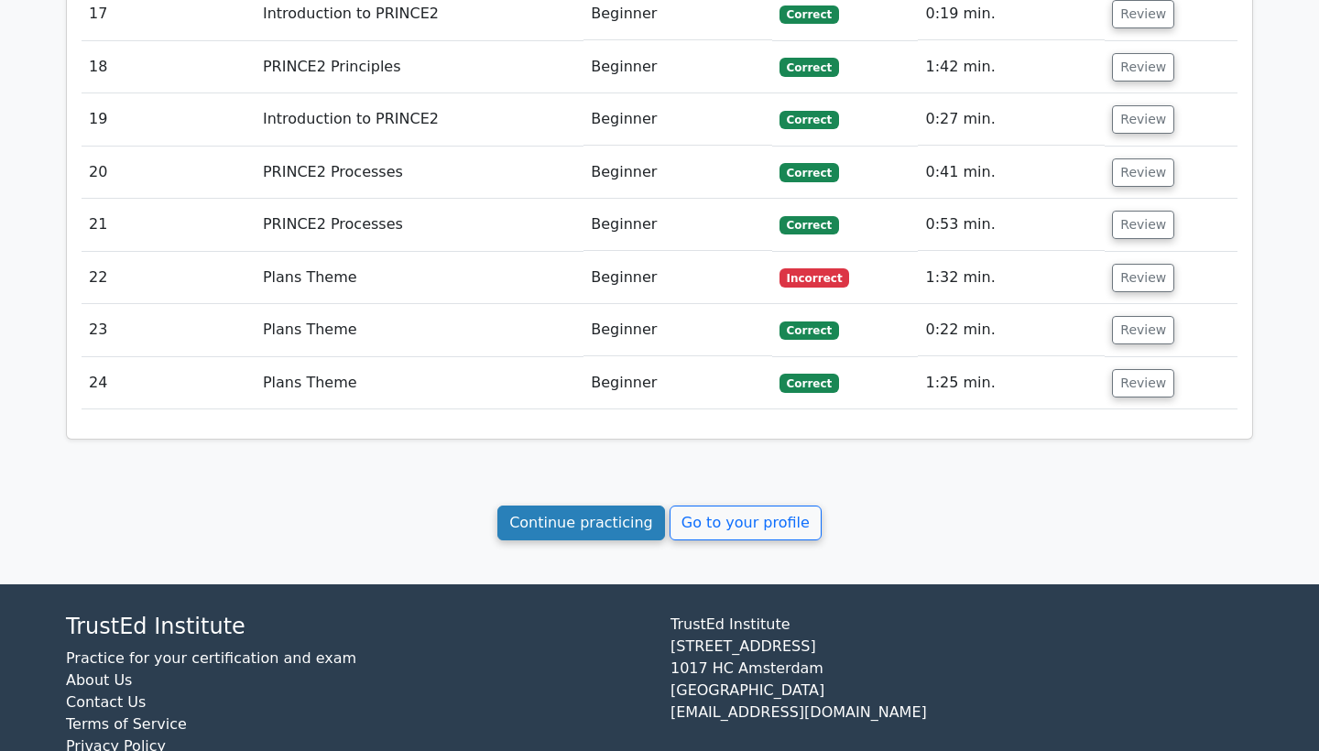
click at [598, 505] on link "Continue practicing" at bounding box center [581, 522] width 168 height 35
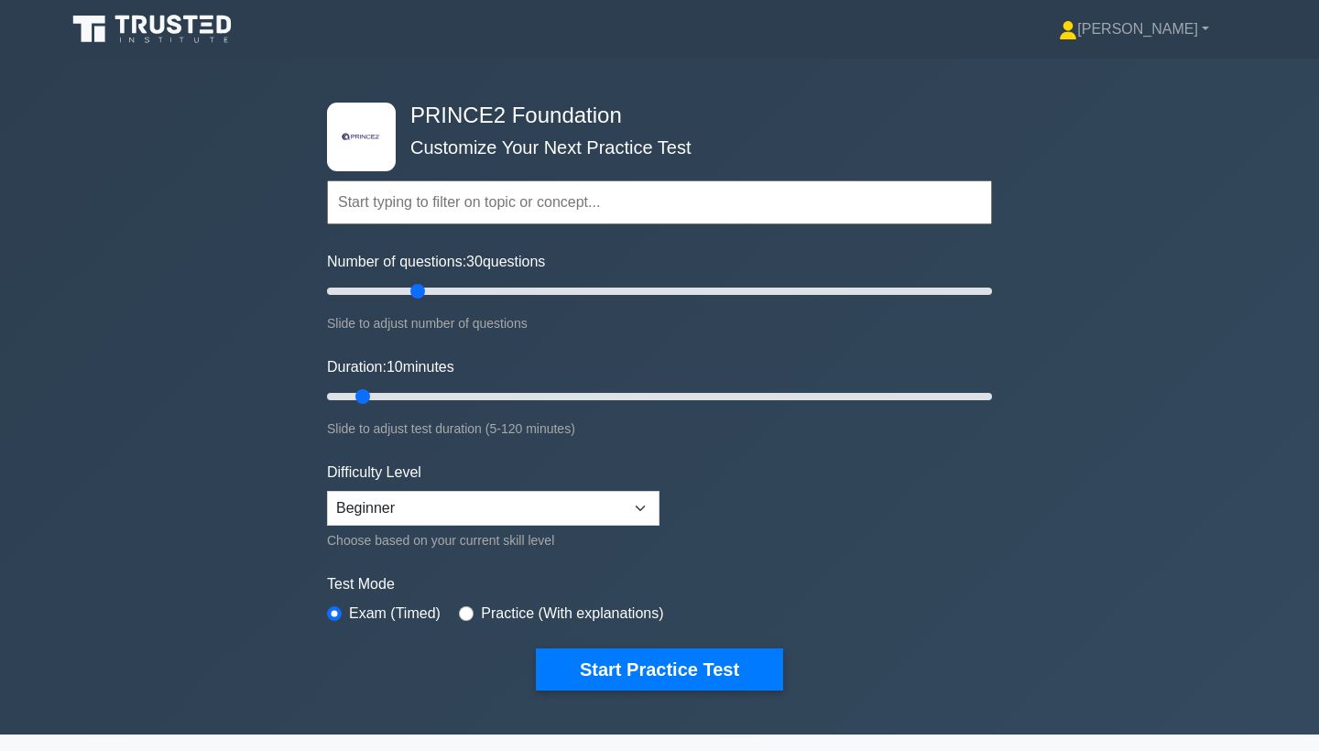
drag, startPoint x: 356, startPoint y: 291, endPoint x: 420, endPoint y: 300, distance: 64.8
type input "30"
click at [420, 300] on input "Number of questions: 30 questions" at bounding box center [659, 291] width 665 height 22
drag, startPoint x: 367, startPoint y: 396, endPoint x: 453, endPoint y: 412, distance: 87.6
click at [453, 412] on div "Duration: 25 minutes Slide to adjust test duration (5-120 minutes)" at bounding box center [659, 397] width 665 height 83
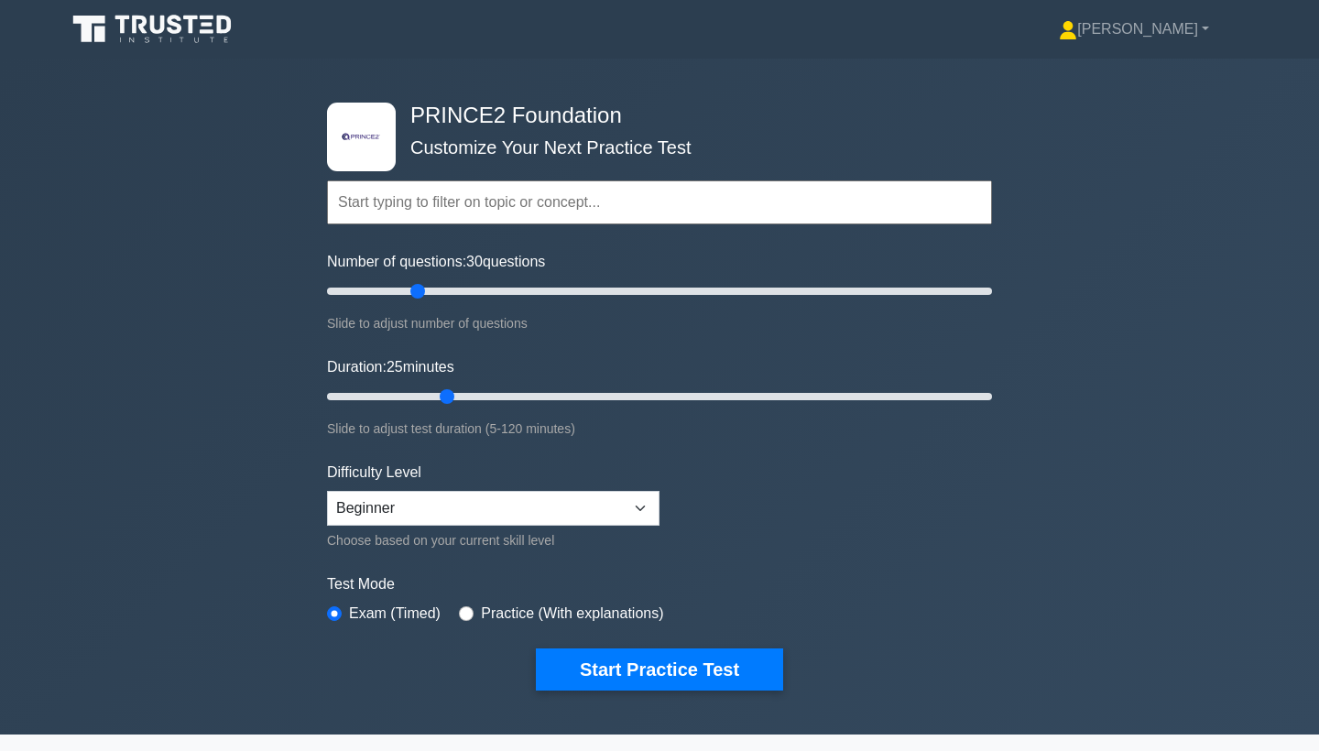
drag, startPoint x: 448, startPoint y: 403, endPoint x: 461, endPoint y: 404, distance: 12.9
click at [461, 404] on input "Duration: 25 minutes" at bounding box center [659, 397] width 665 height 22
drag, startPoint x: 450, startPoint y: 397, endPoint x: 469, endPoint y: 402, distance: 19.8
type input "30"
click at [469, 402] on input "Duration: 30 minutes" at bounding box center [659, 397] width 665 height 22
